Goal: Information Seeking & Learning: Learn about a topic

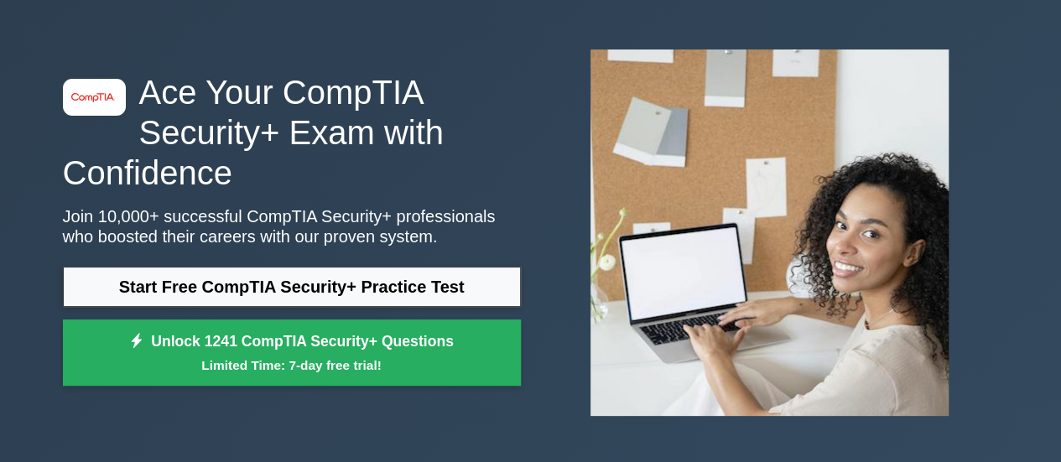
scroll to position [84, 0]
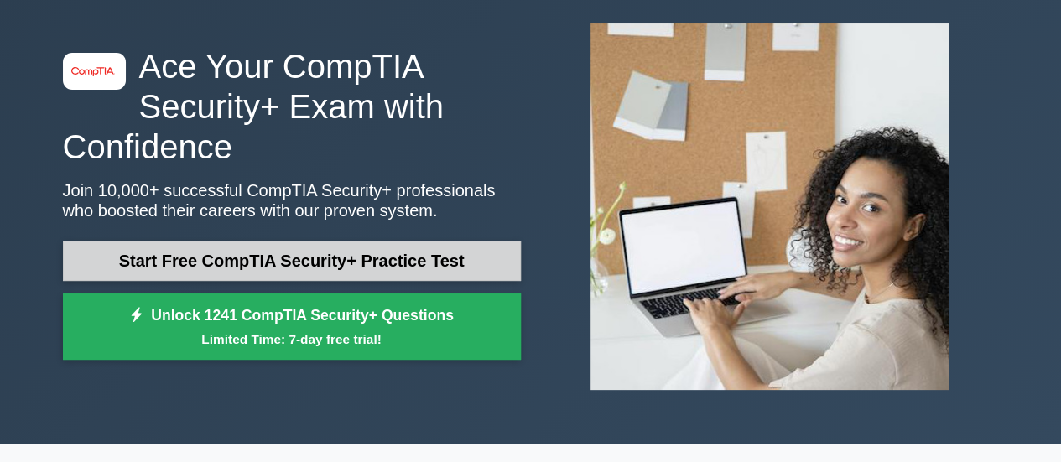
click at [410, 265] on link "Start Free CompTIA Security+ Practice Test" at bounding box center [292, 261] width 458 height 40
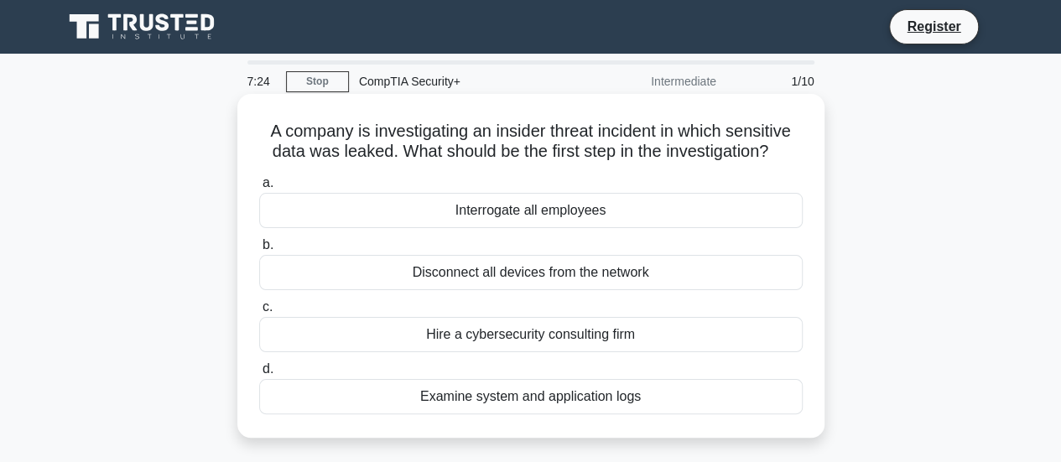
click at [581, 399] on div "Examine system and application logs" at bounding box center [531, 396] width 544 height 35
click at [259, 375] on input "d. Examine system and application logs" at bounding box center [259, 369] width 0 height 11
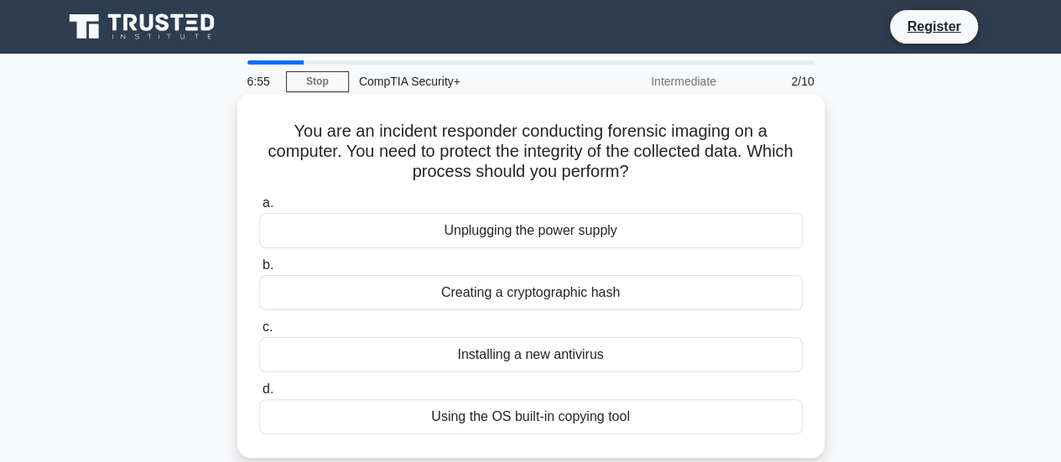
click at [507, 309] on div "Creating a cryptographic hash" at bounding box center [531, 292] width 544 height 35
click at [259, 271] on input "b. Creating a cryptographic hash" at bounding box center [259, 265] width 0 height 11
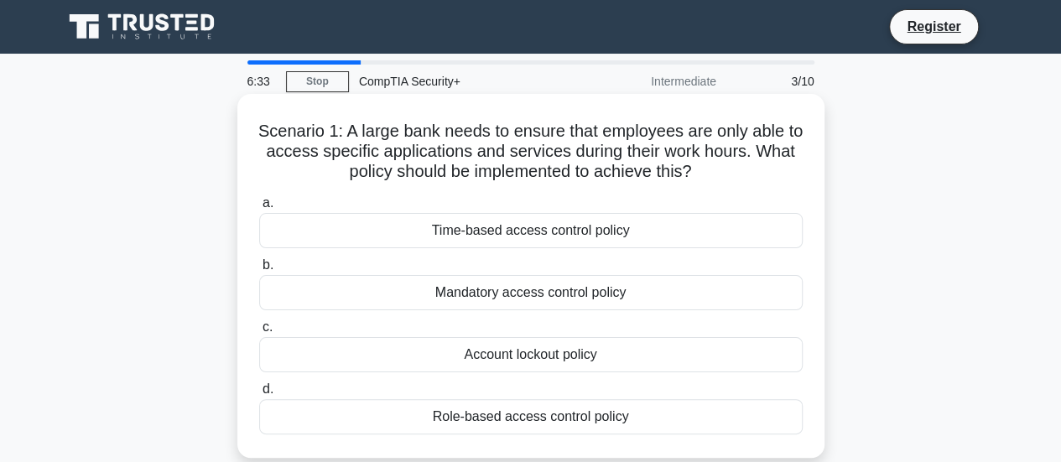
click at [539, 232] on div "Time-based access control policy" at bounding box center [531, 230] width 544 height 35
click at [259, 209] on input "a. Time-based access control policy" at bounding box center [259, 203] width 0 height 11
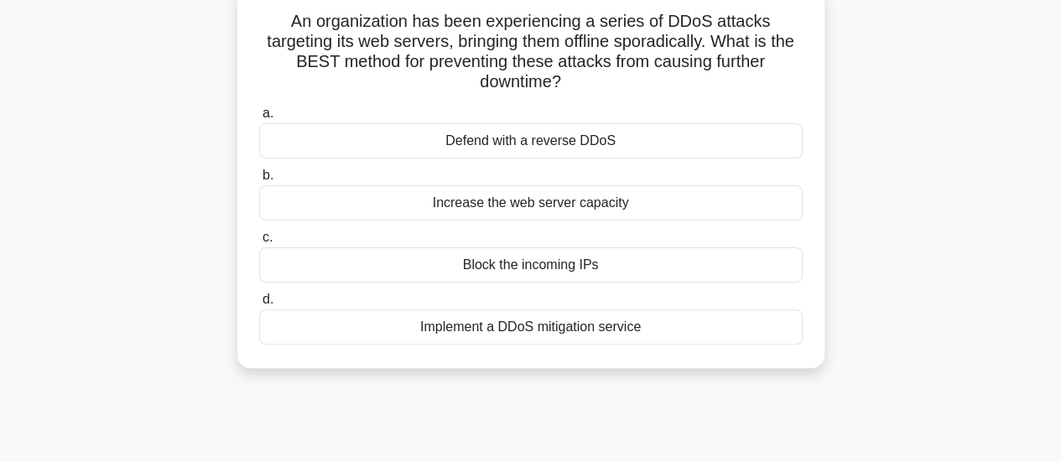
scroll to position [84, 0]
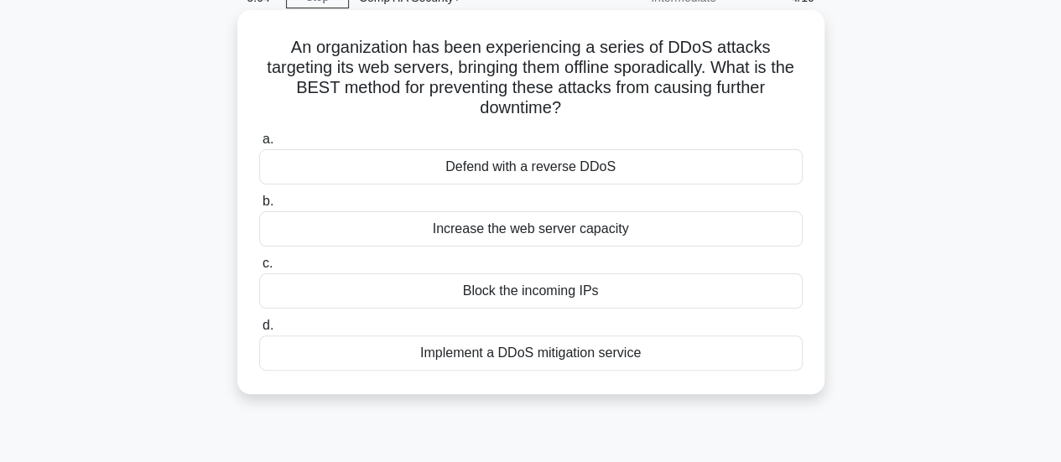
click at [577, 295] on div "Block the incoming IPs" at bounding box center [531, 290] width 544 height 35
click at [259, 269] on input "c. Block the incoming IPs" at bounding box center [259, 263] width 0 height 11
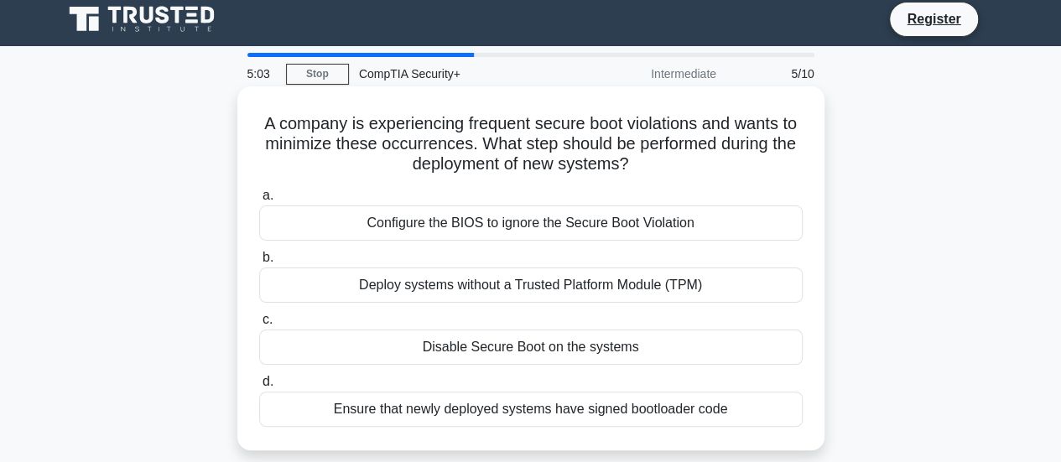
scroll to position [0, 0]
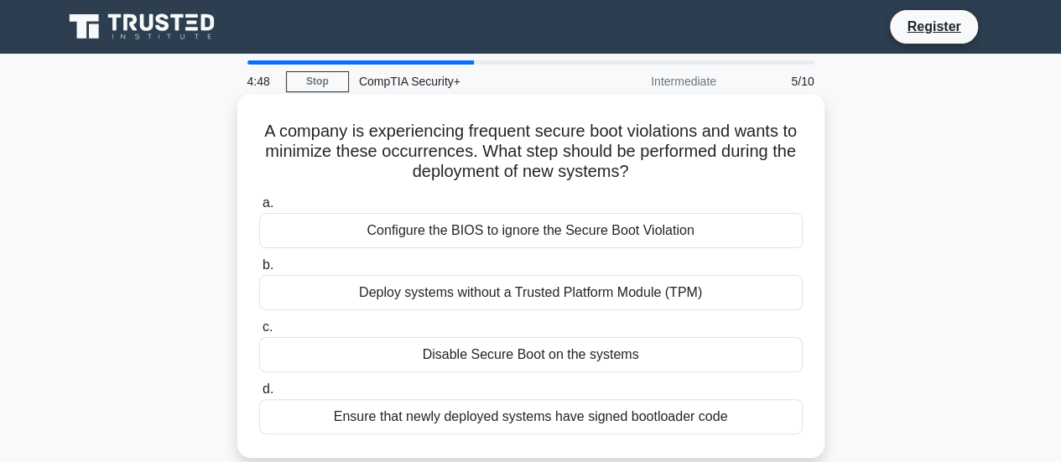
click at [507, 294] on div "Deploy systems without a Trusted Platform Module (TPM)" at bounding box center [531, 292] width 544 height 35
click at [259, 271] on input "b. Deploy systems without a Trusted Platform Module (TPM)" at bounding box center [259, 265] width 0 height 11
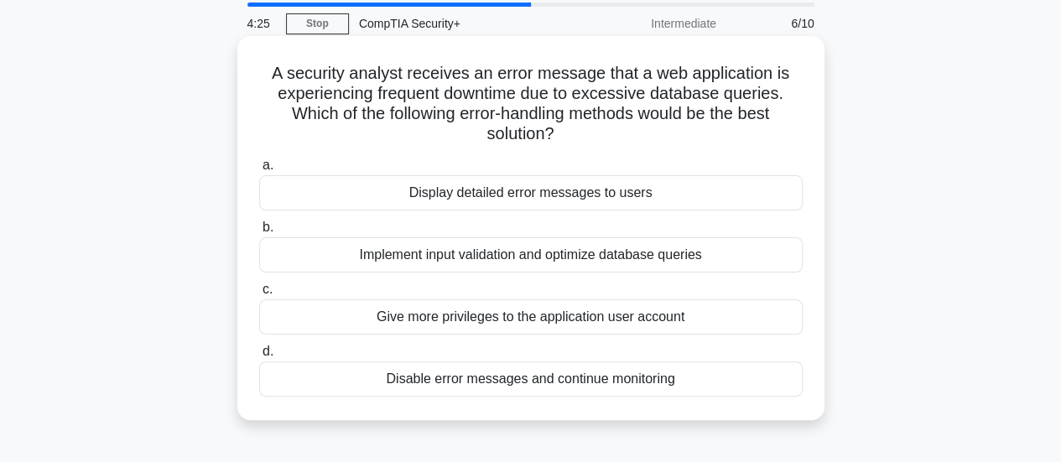
scroll to position [84, 0]
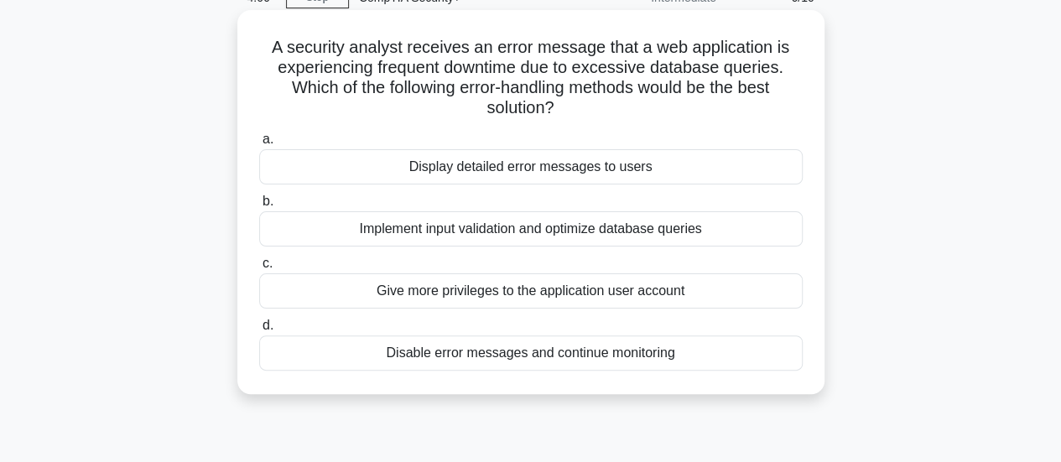
click at [490, 227] on div "Implement input validation and optimize database queries" at bounding box center [531, 228] width 544 height 35
click at [259, 207] on input "b. Implement input validation and optimize database queries" at bounding box center [259, 201] width 0 height 11
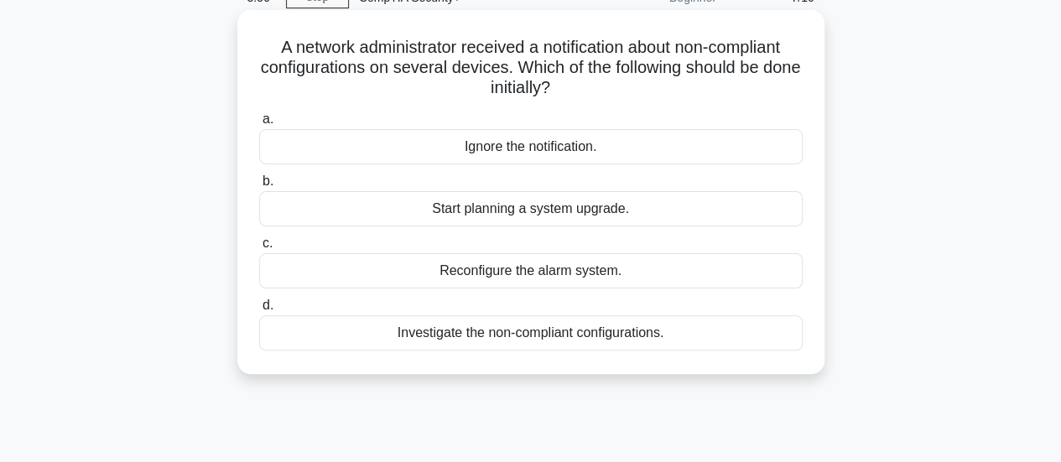
click at [530, 341] on div "Investigate the non-compliant configurations." at bounding box center [531, 332] width 544 height 35
click at [259, 311] on input "d. Investigate the non-compliant configurations." at bounding box center [259, 305] width 0 height 11
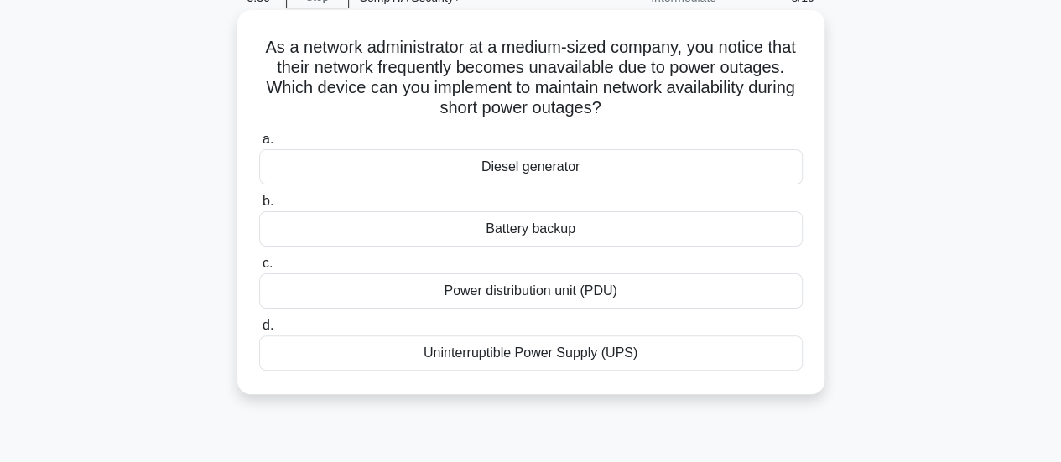
click at [525, 355] on div "Uninterruptible Power Supply (UPS)" at bounding box center [531, 353] width 544 height 35
click at [259, 331] on input "d. Uninterruptible Power Supply (UPS)" at bounding box center [259, 325] width 0 height 11
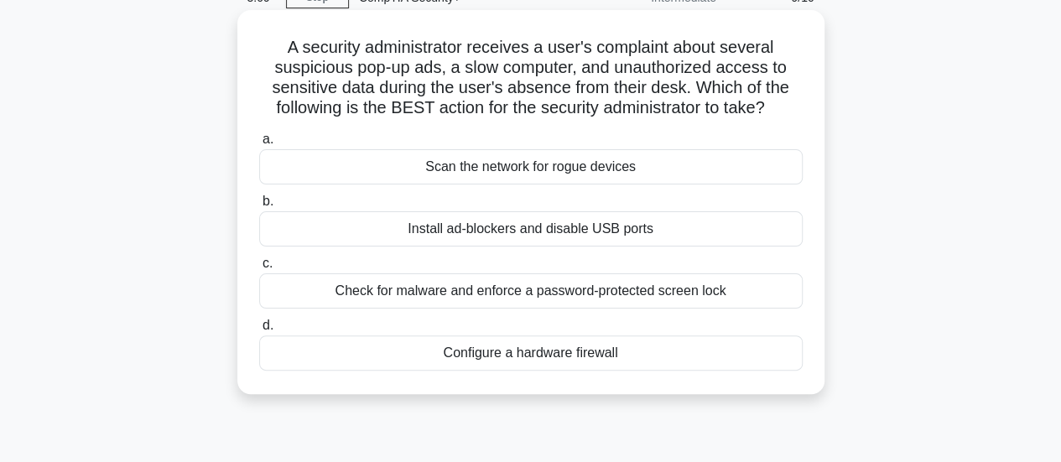
click at [545, 227] on div "Install ad-blockers and disable USB ports" at bounding box center [531, 228] width 544 height 35
click at [259, 207] on input "b. Install ad-blockers and disable USB ports" at bounding box center [259, 201] width 0 height 11
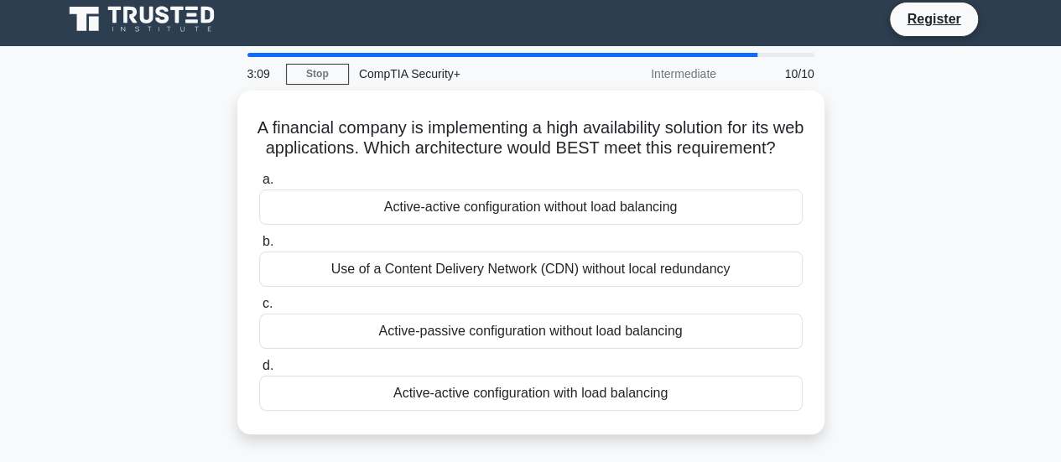
scroll to position [0, 0]
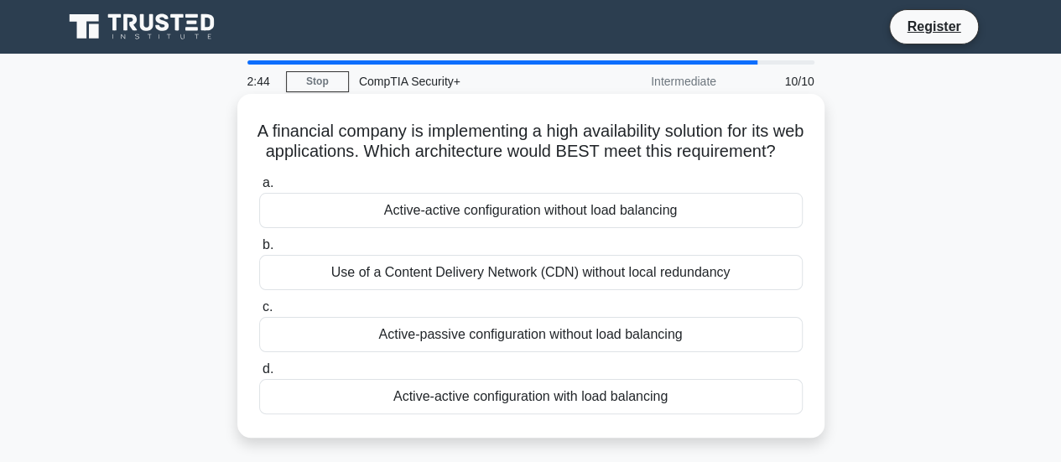
click at [508, 414] on div "Active-active configuration with load balancing" at bounding box center [531, 396] width 544 height 35
click at [259, 375] on input "d. Active-active configuration with load balancing" at bounding box center [259, 369] width 0 height 11
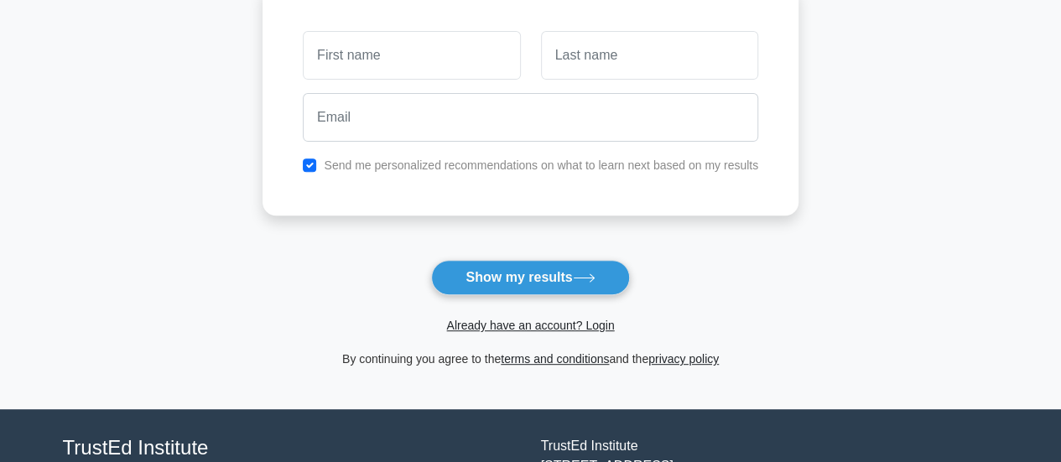
scroll to position [84, 0]
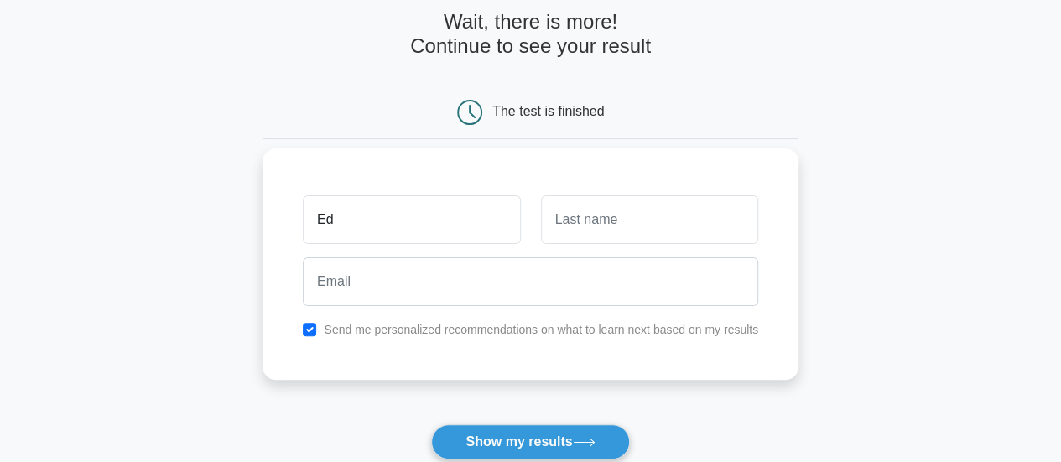
type input "[PERSON_NAME]"
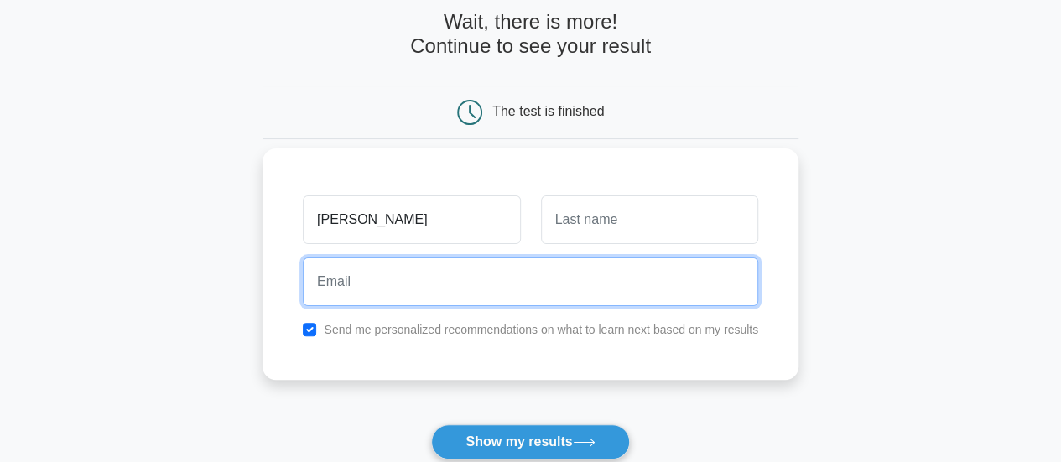
click at [430, 297] on input "email" at bounding box center [531, 282] width 456 height 49
type input "edithalipoe@gmail.com"
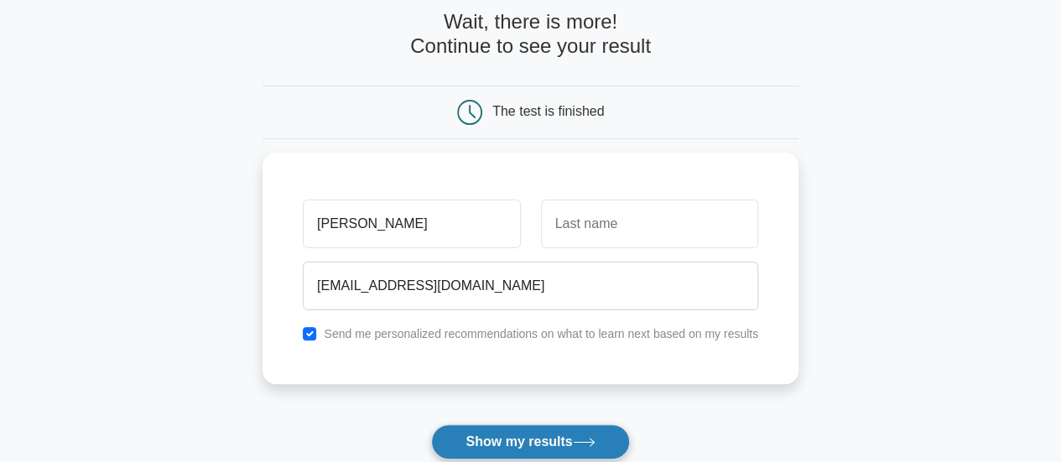
click at [522, 425] on button "Show my results" at bounding box center [530, 441] width 198 height 35
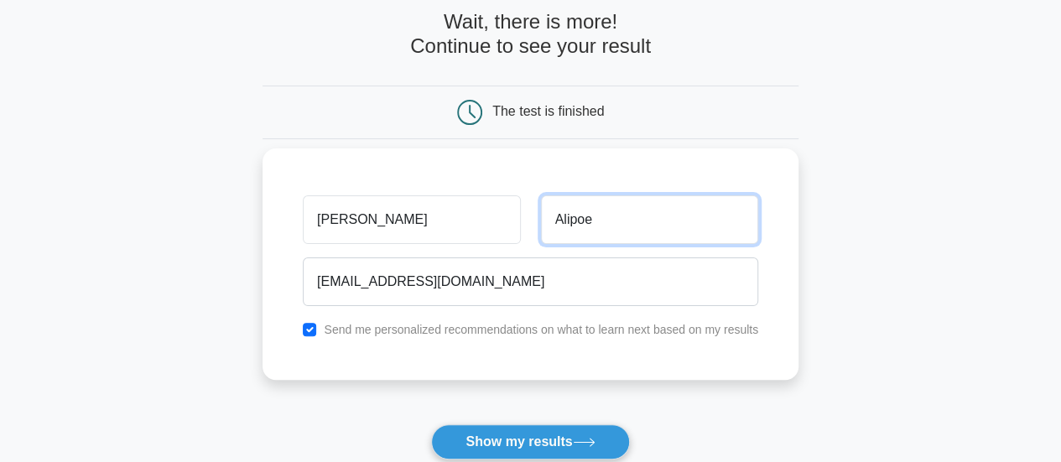
drag, startPoint x: 617, startPoint y: 216, endPoint x: 551, endPoint y: 211, distance: 66.4
click at [551, 211] on input "Alipoe" at bounding box center [649, 219] width 217 height 49
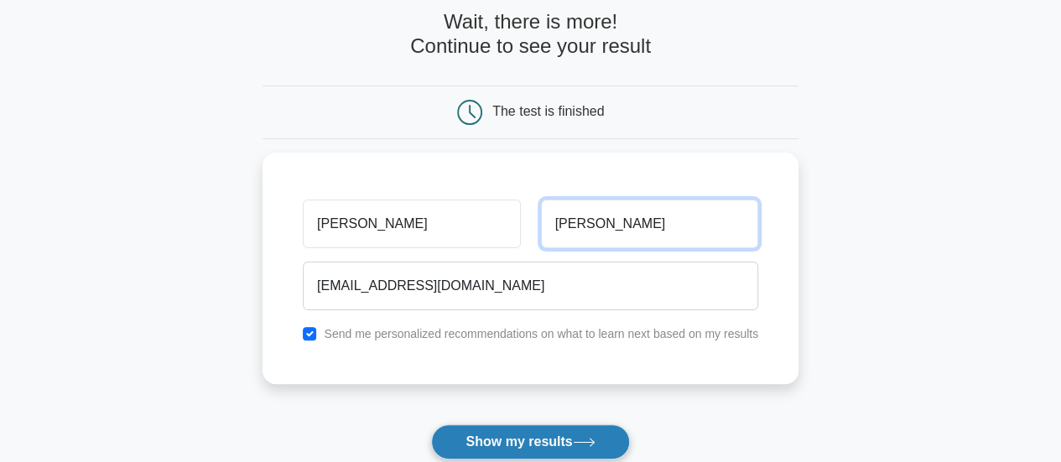
type input "Ola"
click at [534, 442] on button "Show my results" at bounding box center [530, 441] width 198 height 35
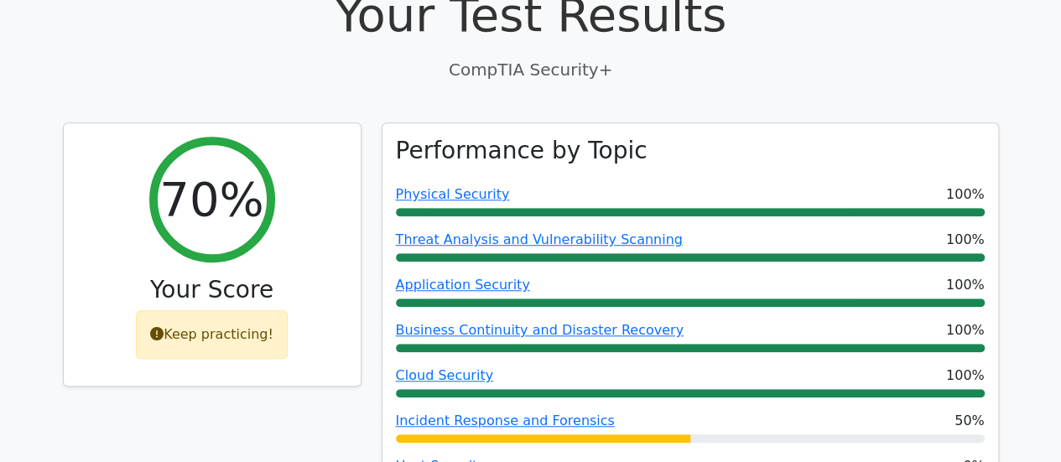
scroll to position [503, 0]
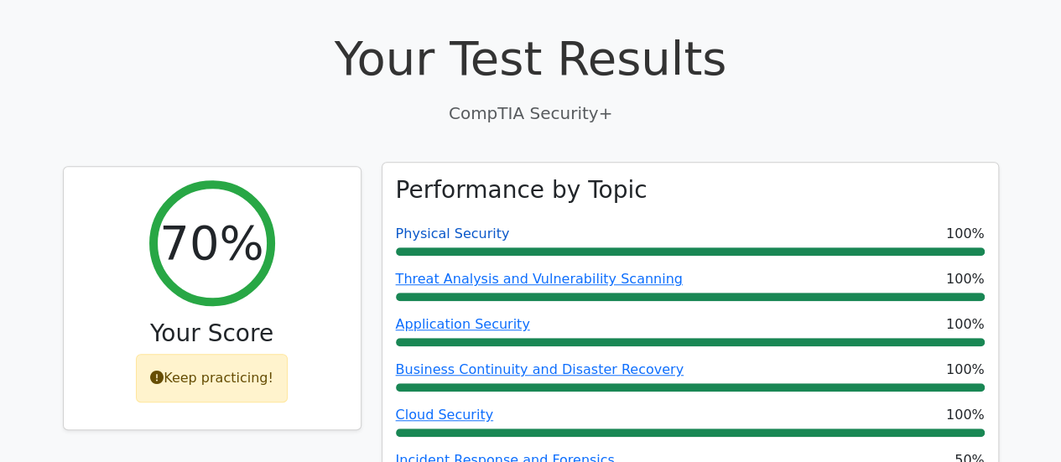
click at [473, 226] on link "Physical Security" at bounding box center [453, 234] width 114 height 16
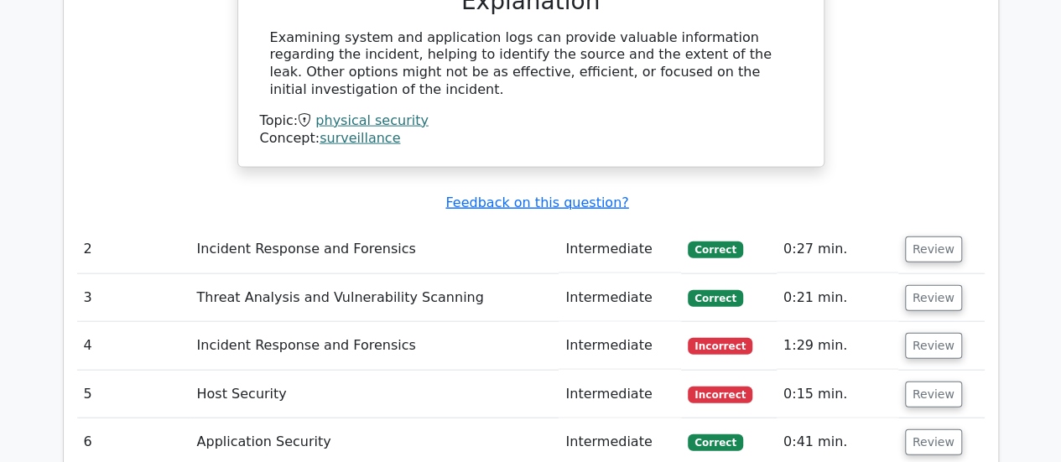
scroll to position [1849, 0]
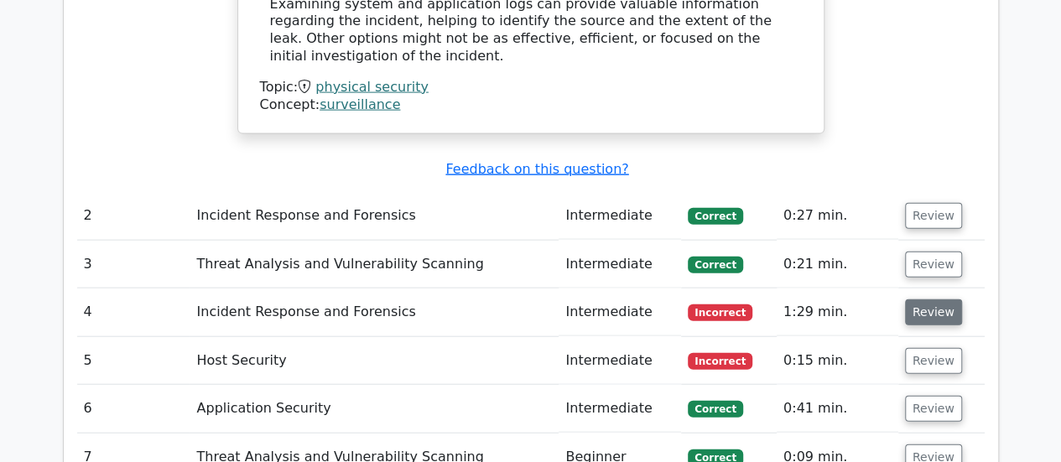
click at [937, 299] on button "Review" at bounding box center [933, 312] width 57 height 26
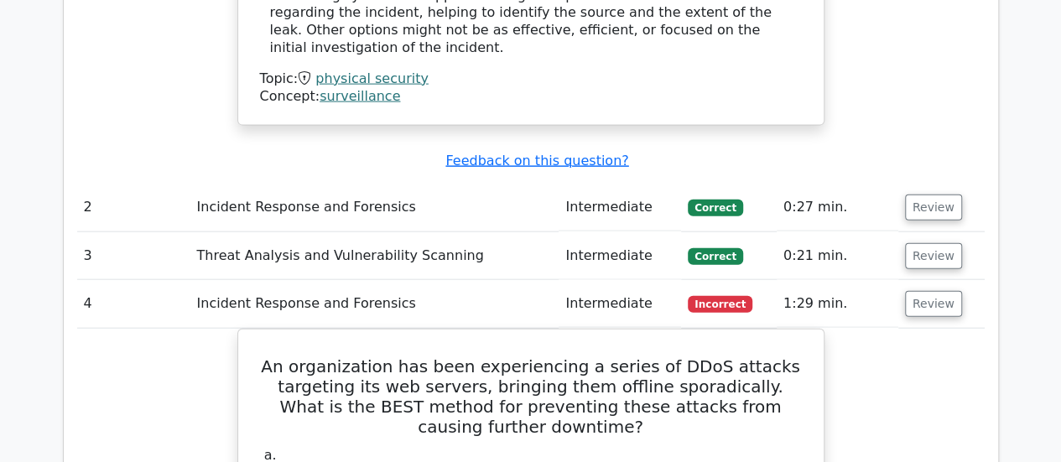
scroll to position [1933, 0]
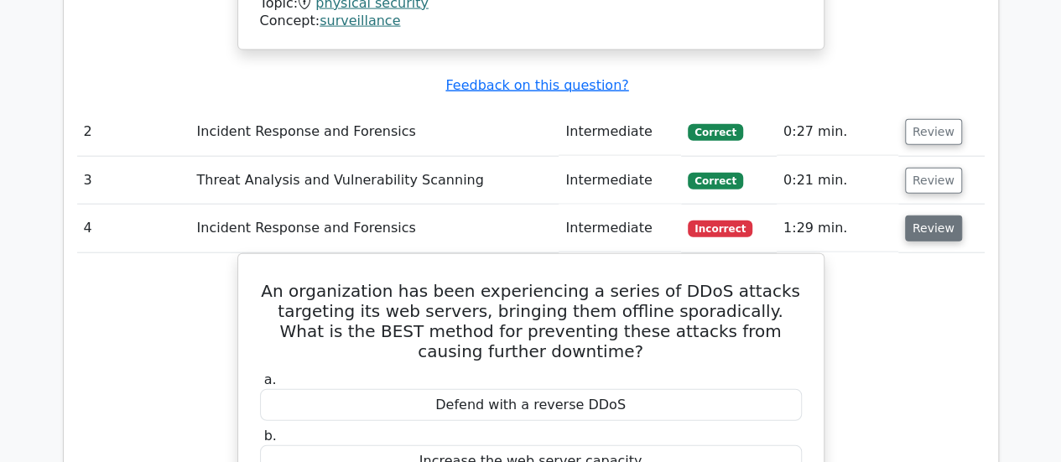
click at [919, 216] on button "Review" at bounding box center [933, 229] width 57 height 26
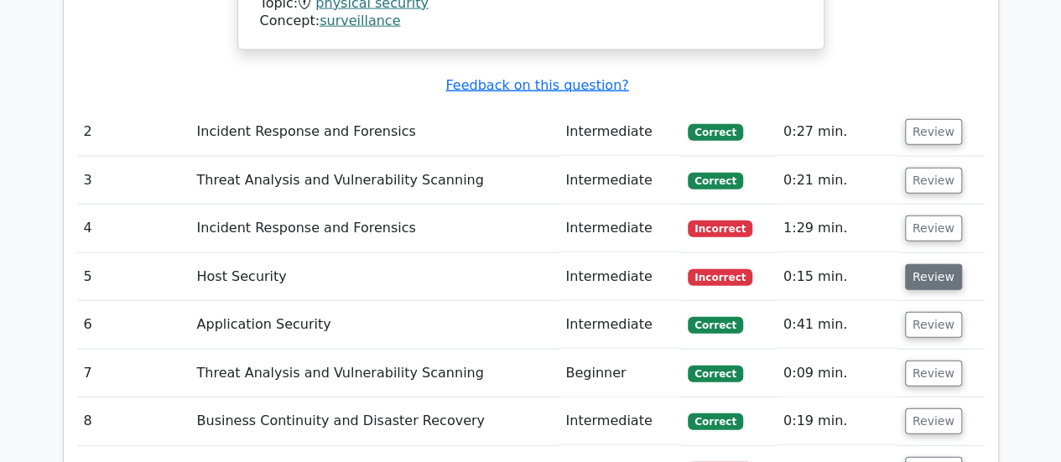
click at [925, 264] on button "Review" at bounding box center [933, 277] width 57 height 26
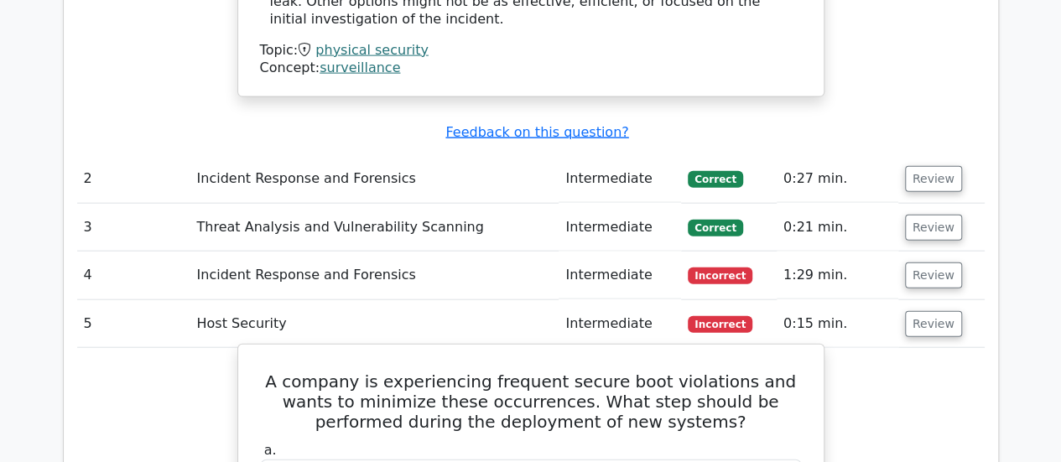
scroll to position [1849, 0]
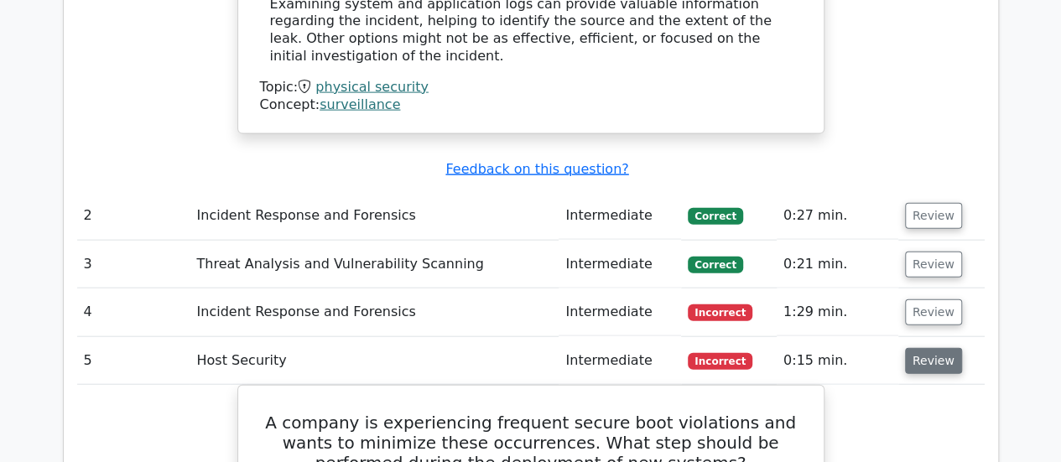
click at [923, 348] on button "Review" at bounding box center [933, 361] width 57 height 26
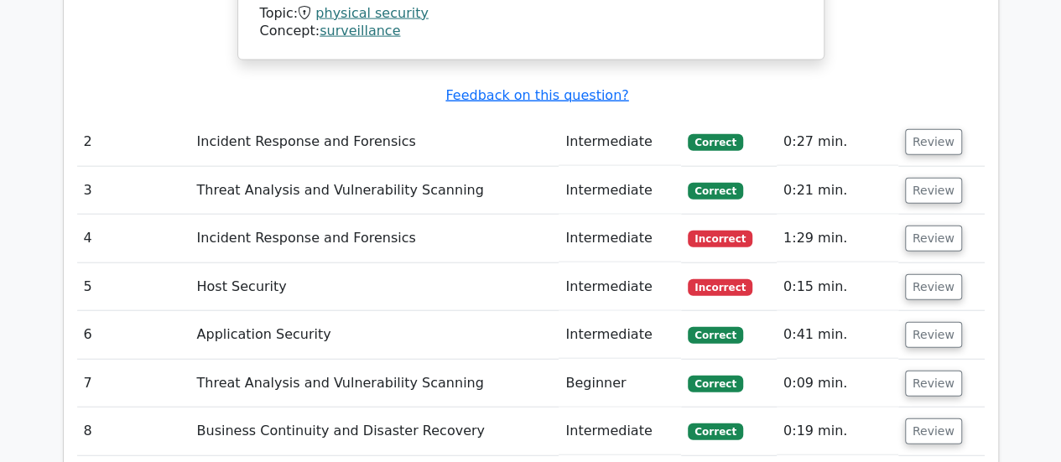
scroll to position [2017, 0]
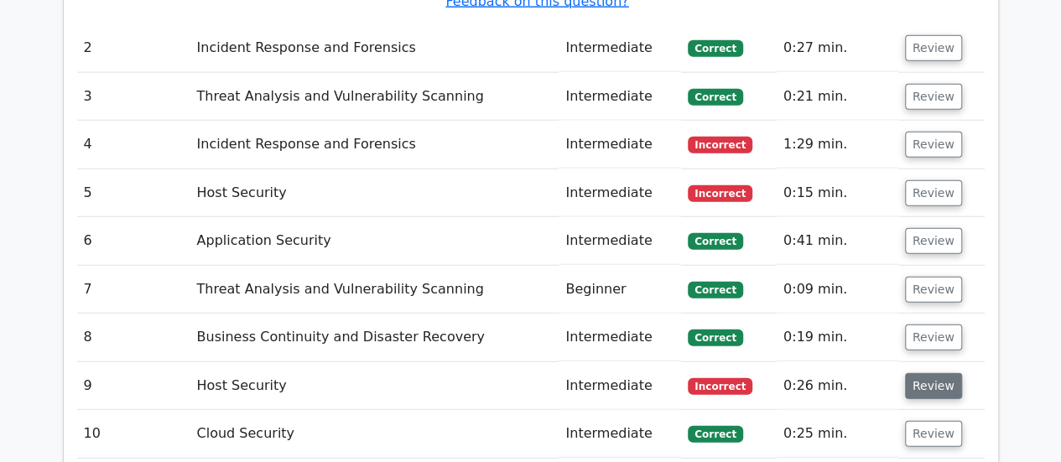
click at [914, 373] on button "Review" at bounding box center [933, 386] width 57 height 26
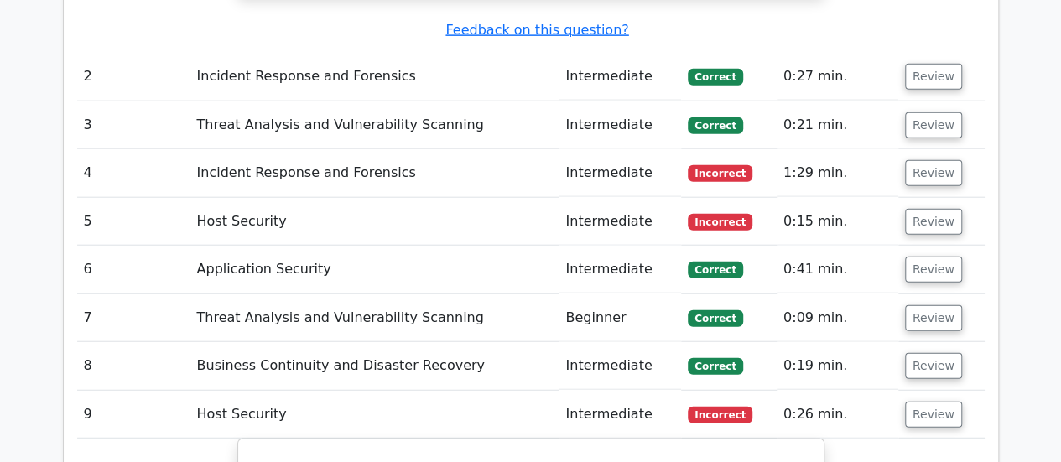
scroll to position [2101, 0]
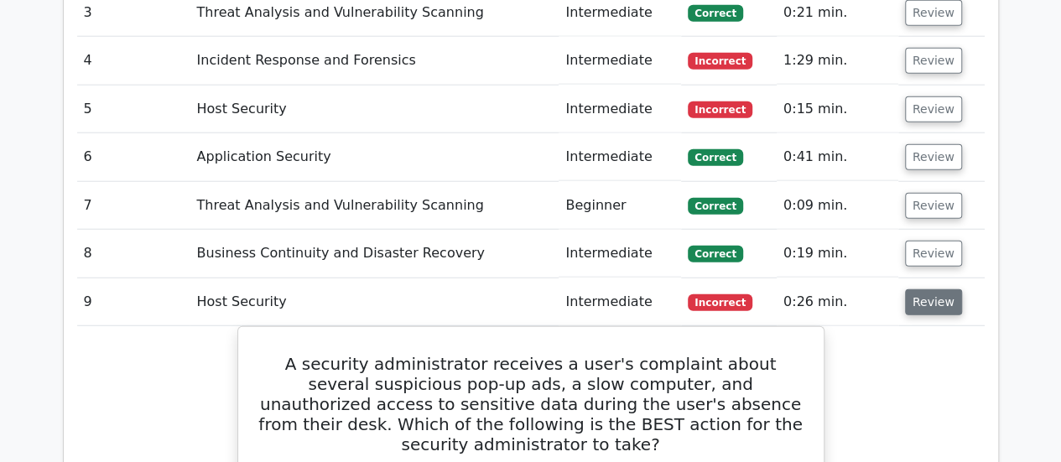
click at [924, 289] on button "Review" at bounding box center [933, 302] width 57 height 26
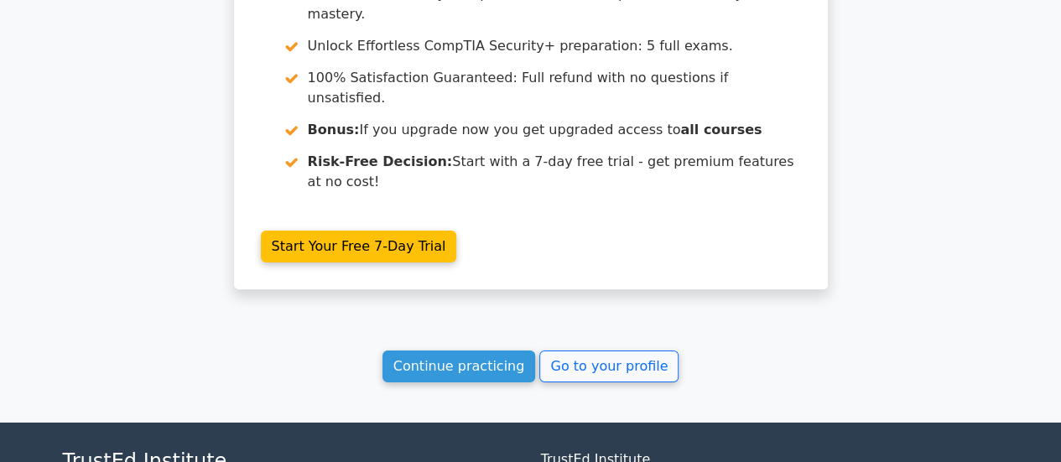
scroll to position [2685, 0]
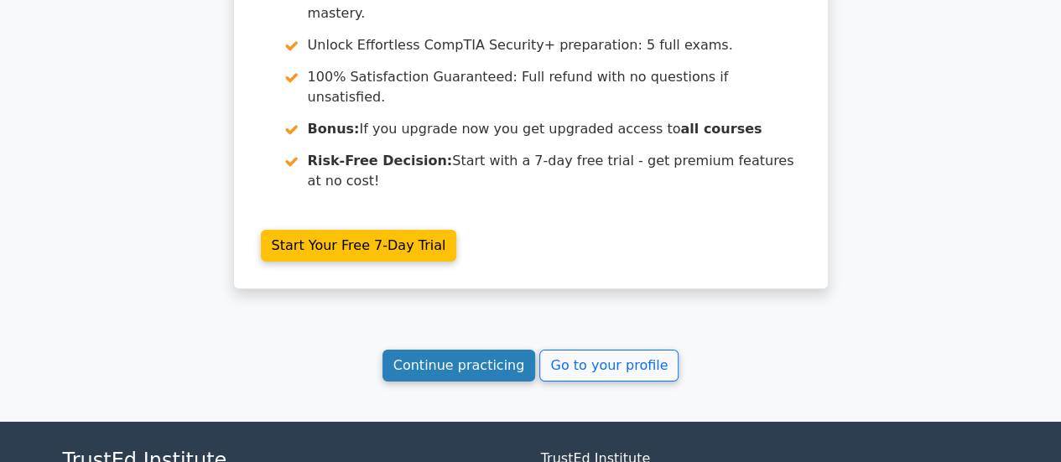
click at [444, 350] on link "Continue practicing" at bounding box center [460, 366] width 154 height 32
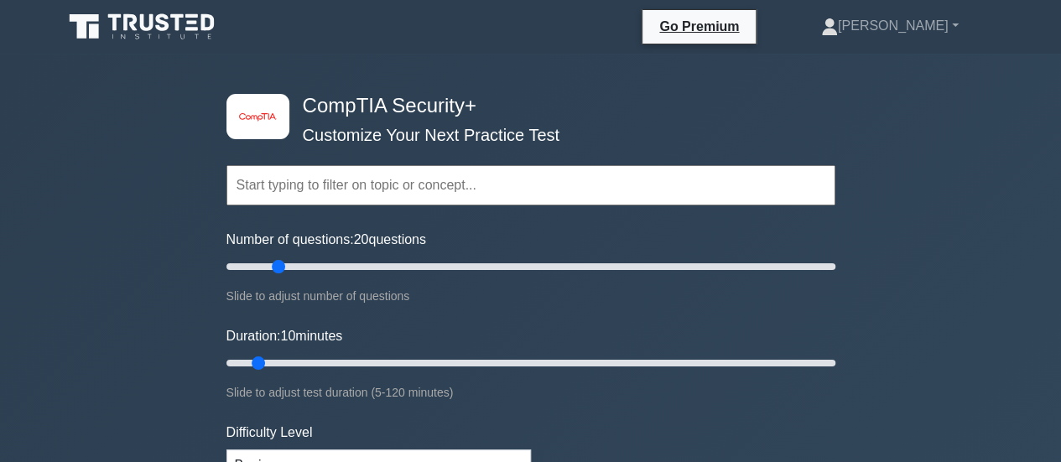
drag, startPoint x: 249, startPoint y: 263, endPoint x: 280, endPoint y: 263, distance: 31.0
type input "20"
click at [280, 263] on input "Number of questions: 20 questions" at bounding box center [531, 267] width 609 height 20
drag, startPoint x: 259, startPoint y: 360, endPoint x: 302, endPoint y: 360, distance: 42.8
type input "20"
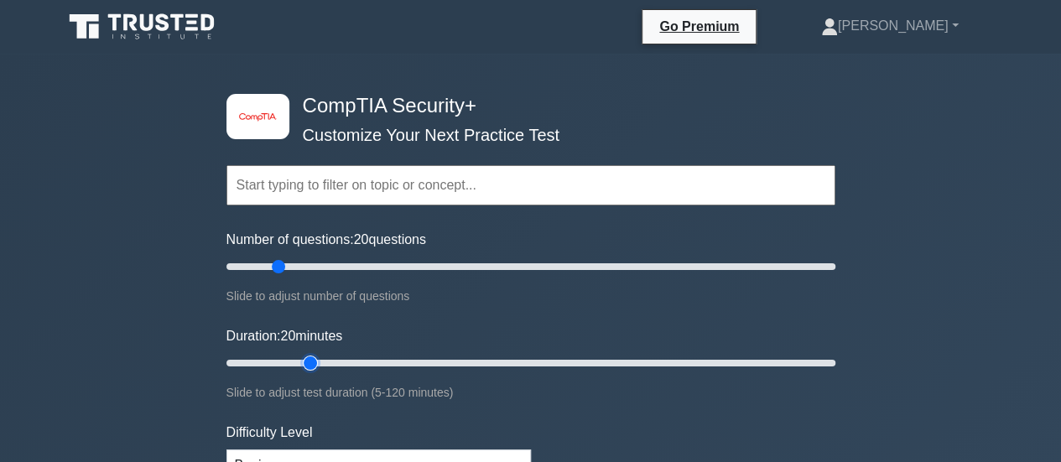
click at [302, 360] on input "Duration: 20 minutes" at bounding box center [531, 363] width 609 height 20
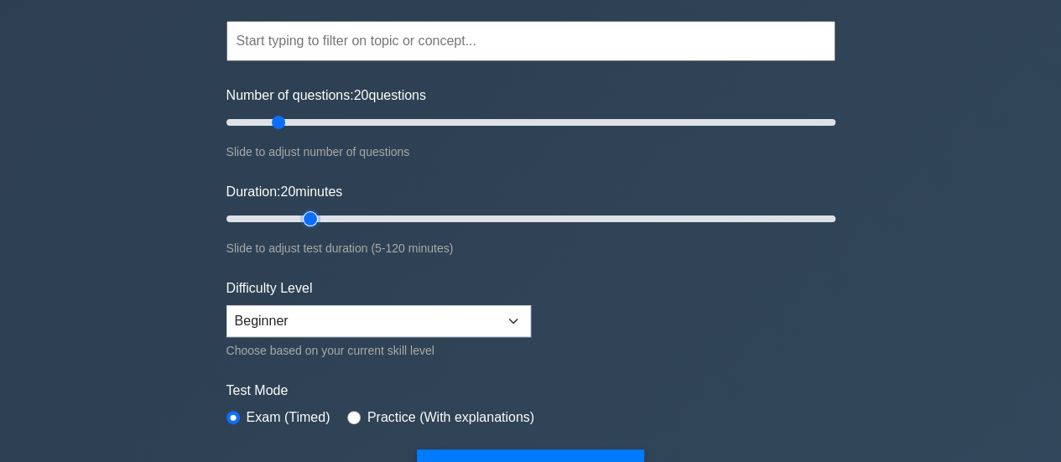
scroll to position [168, 0]
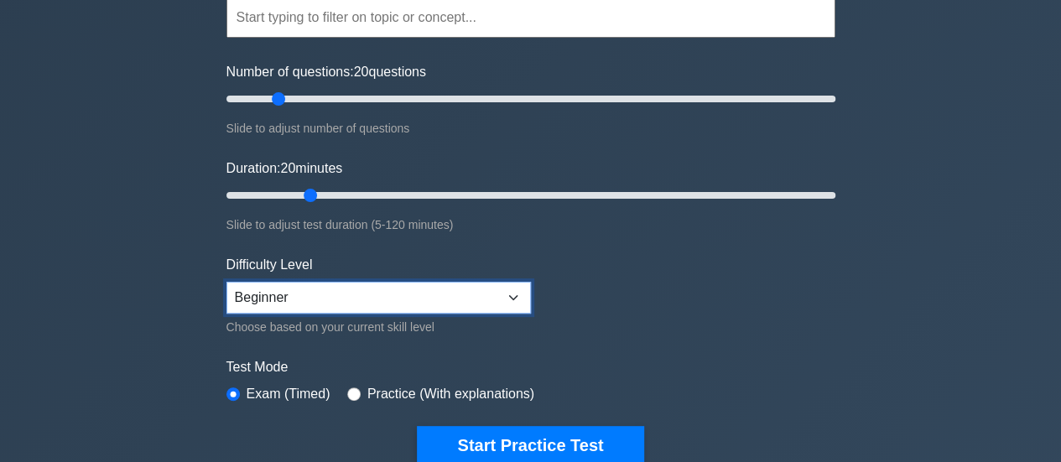
click at [426, 296] on select "Beginner Intermediate Expert" at bounding box center [379, 298] width 305 height 32
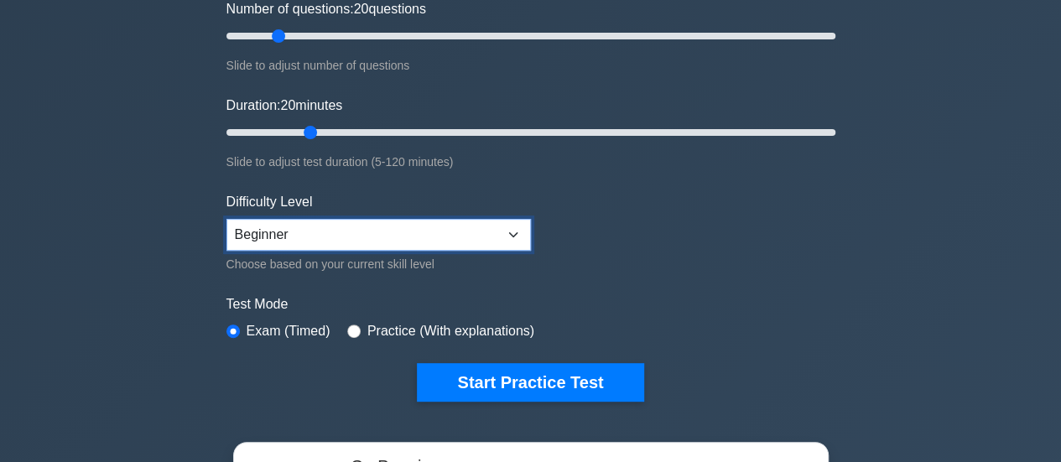
scroll to position [336, 0]
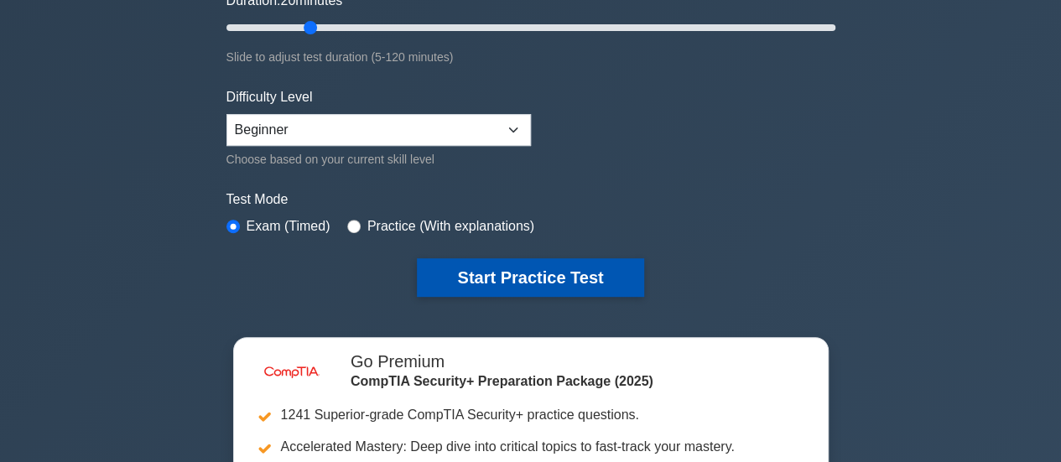
click at [485, 277] on button "Start Practice Test" at bounding box center [530, 277] width 227 height 39
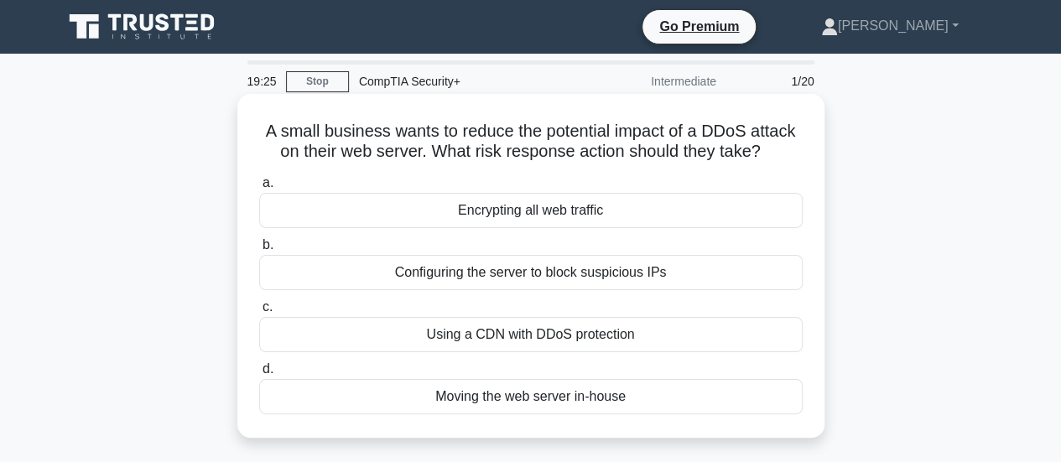
click at [502, 271] on div "Configuring the server to block suspicious IPs" at bounding box center [531, 272] width 544 height 35
click at [259, 251] on input "b. Configuring the server to block suspicious IPs" at bounding box center [259, 245] width 0 height 11
